Goal: Obtain resource: Download file/media

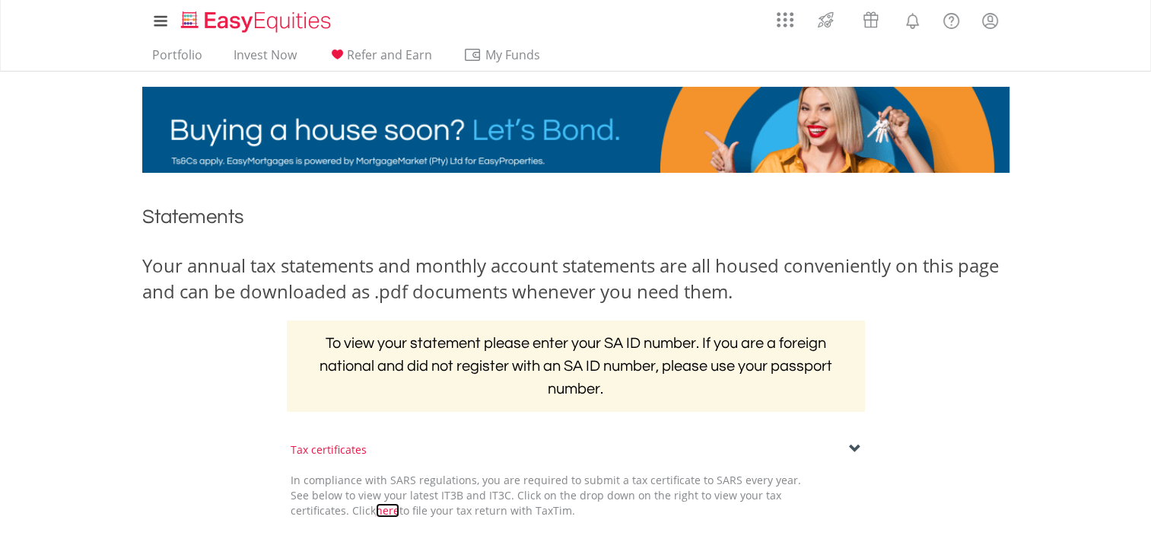
click at [376, 508] on link "here" at bounding box center [388, 510] width 24 height 14
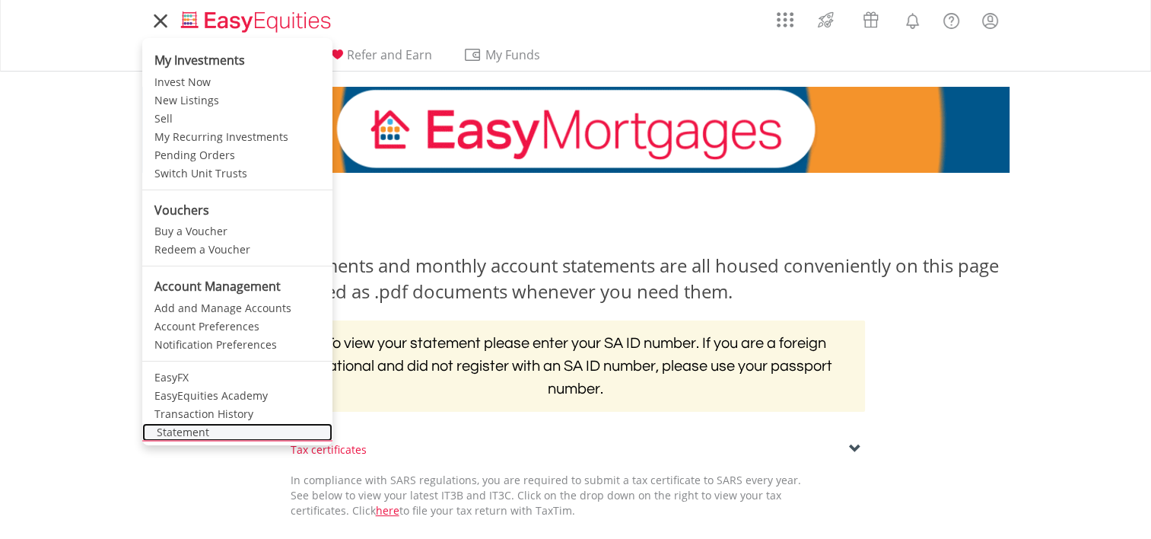
click at [173, 428] on link "Statement" at bounding box center [237, 432] width 190 height 18
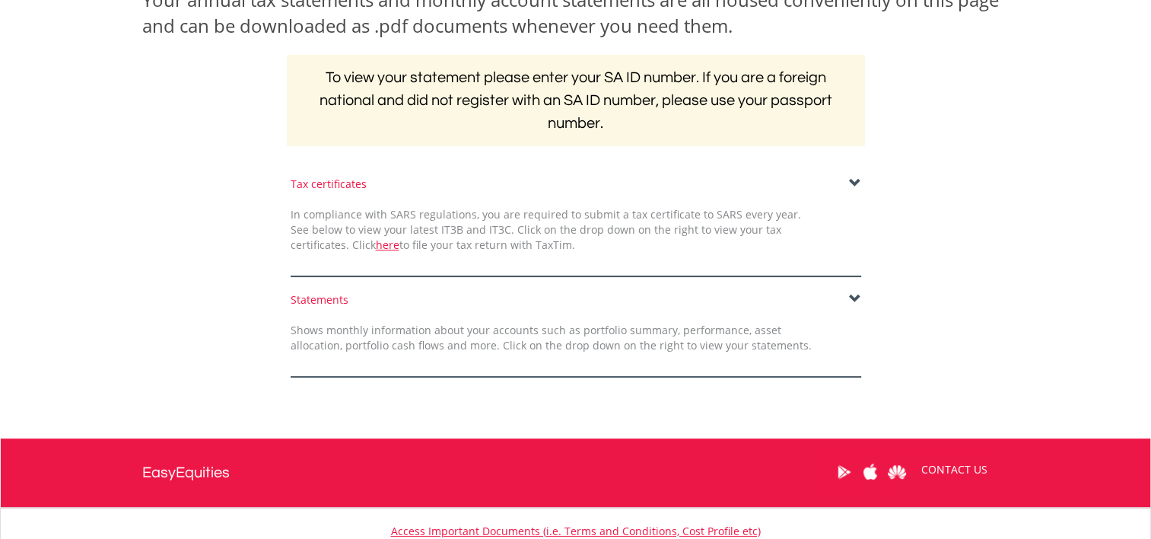
scroll to position [267, 0]
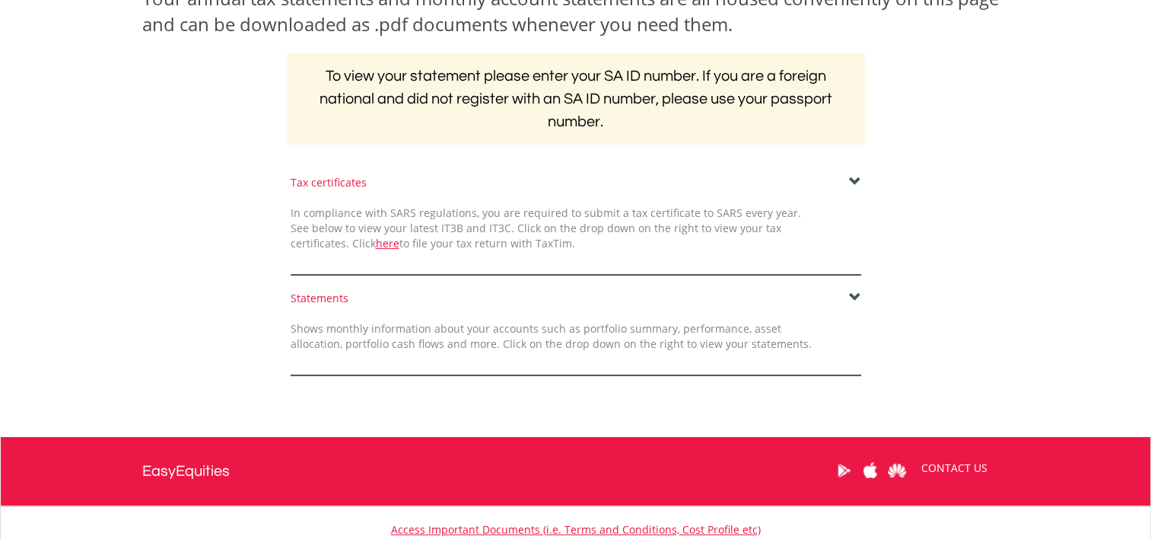
click at [853, 183] on span at bounding box center [855, 182] width 12 height 12
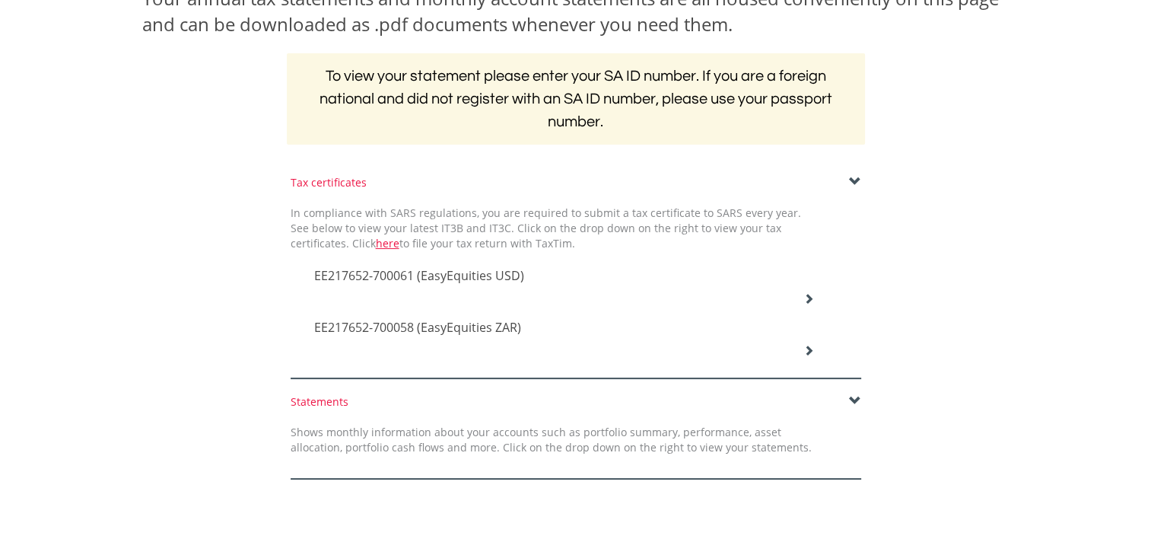
click at [809, 304] on icon at bounding box center [808, 298] width 11 height 11
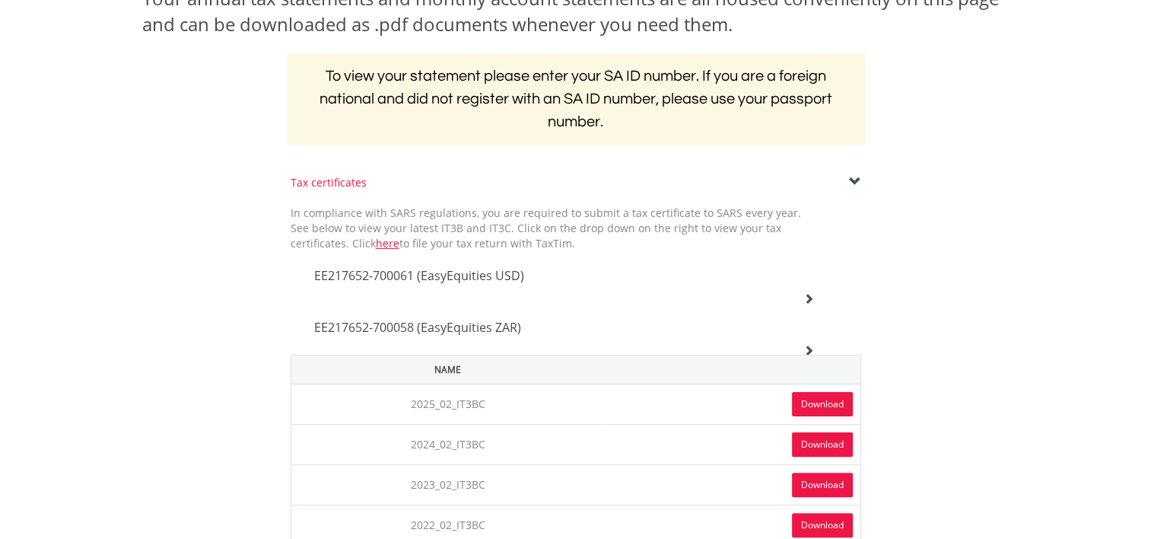
click at [813, 403] on link "Download" at bounding box center [822, 404] width 61 height 24
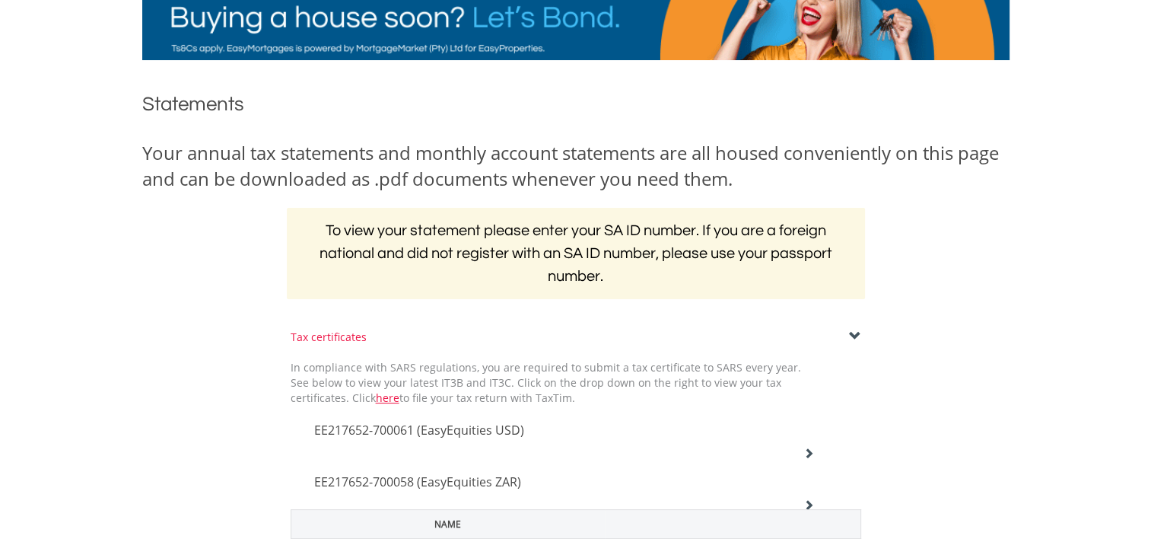
scroll to position [139, 0]
